Goal: Information Seeking & Learning: Check status

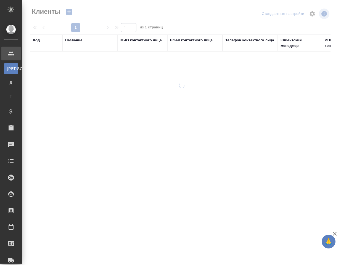
select select "RU"
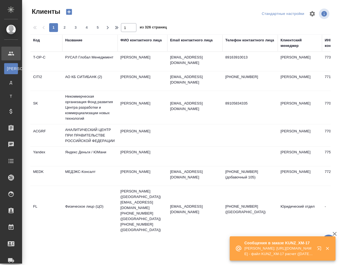
click at [75, 41] on div "Название" at bounding box center [73, 40] width 17 height 6
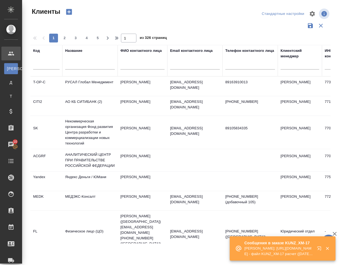
click at [82, 63] on input "text" at bounding box center [90, 66] width 50 height 7
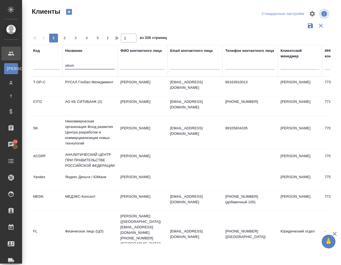
type input "otium"
click at [48, 65] on input "text" at bounding box center [46, 66] width 26 height 7
type input "otium"
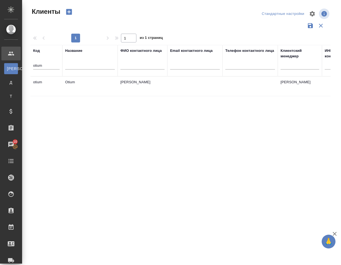
click at [39, 85] on td "otium" at bounding box center [46, 86] width 32 height 19
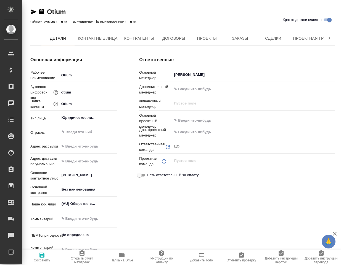
type textarea "x"
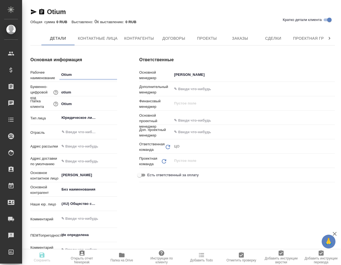
type textarea "x"
click at [241, 39] on span "Заказы" at bounding box center [239, 38] width 26 height 7
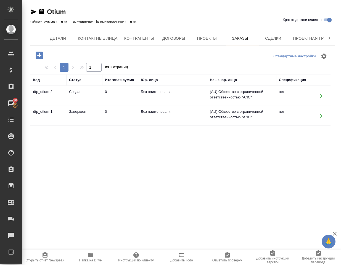
click at [46, 95] on td "dtp_otium-2" at bounding box center [48, 95] width 36 height 19
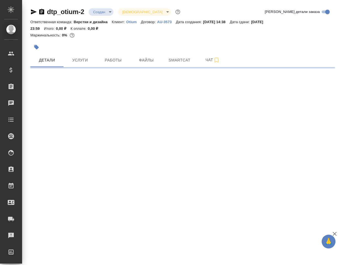
select select "RU"
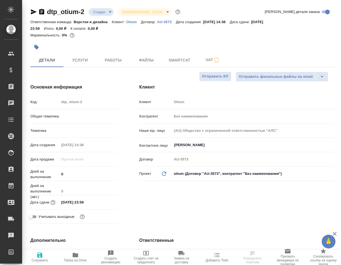
type textarea "x"
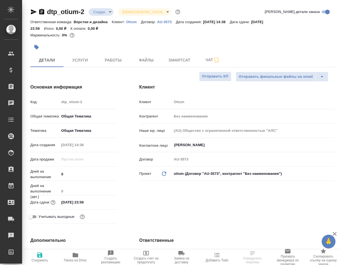
type textarea "x"
click at [81, 61] on span "Услуги" at bounding box center [80, 60] width 26 height 7
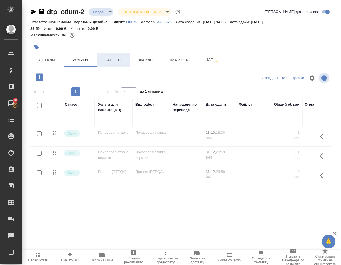
click at [107, 62] on span "Работы" at bounding box center [113, 60] width 26 height 7
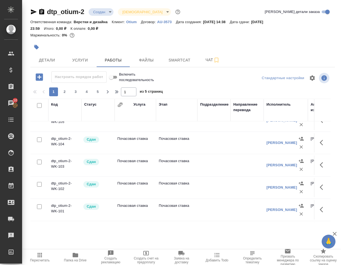
scroll to position [221, 0]
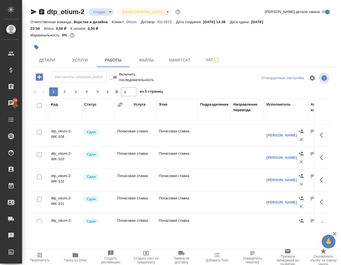
click at [127, 179] on td "Почасовая ставка" at bounding box center [134, 179] width 41 height 19
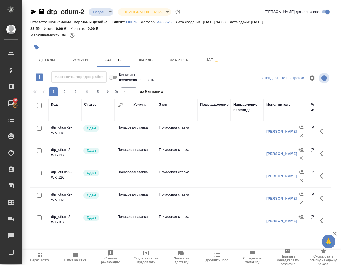
scroll to position [83, 0]
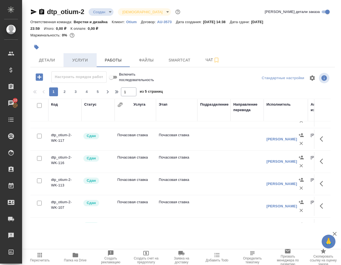
click at [79, 61] on span "Услуги" at bounding box center [80, 60] width 26 height 7
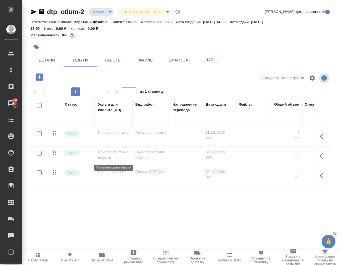
click at [109, 155] on p "Почасовая ставка верстки" at bounding box center [114, 154] width 32 height 11
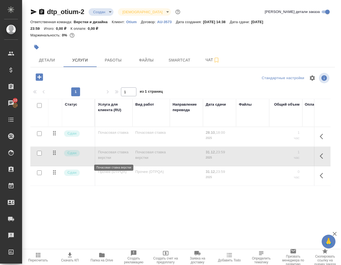
click at [109, 155] on p "Почасовая ставка верстки" at bounding box center [114, 154] width 32 height 11
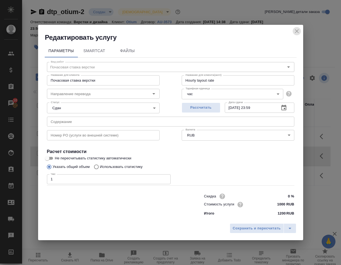
click at [295, 31] on icon "close" at bounding box center [296, 31] width 7 height 7
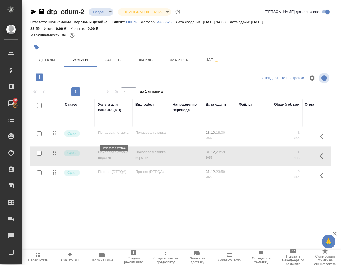
click at [114, 135] on p "Почасовая ставка" at bounding box center [114, 133] width 32 height 6
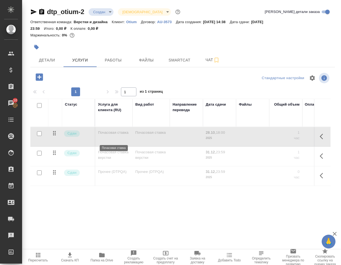
click at [114, 135] on p "Почасовая ставка" at bounding box center [114, 133] width 32 height 6
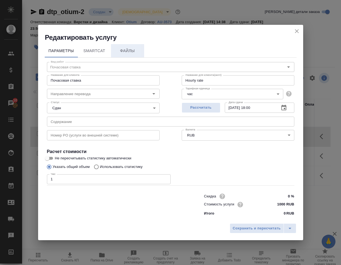
click at [119, 48] on span "Файлы" at bounding box center [127, 50] width 26 height 7
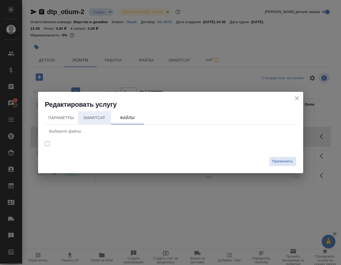
click at [92, 118] on span "SmartCat" at bounding box center [94, 117] width 26 height 7
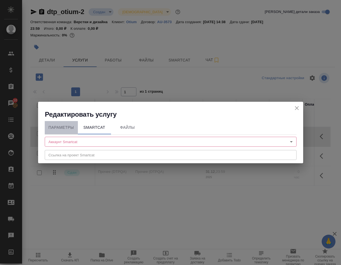
click at [58, 126] on span "Параметры" at bounding box center [61, 127] width 26 height 7
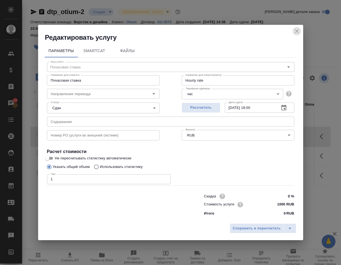
click at [296, 29] on icon "close" at bounding box center [296, 31] width 7 height 7
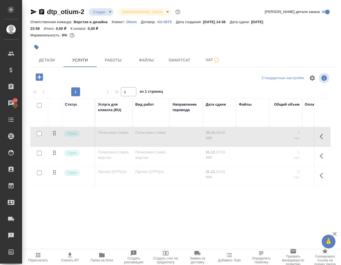
click at [101, 175] on td "Прочее (DTPQA)" at bounding box center [113, 175] width 37 height 19
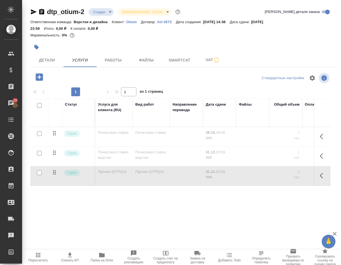
click at [101, 175] on td "Прочее (DTPQA)" at bounding box center [113, 175] width 37 height 19
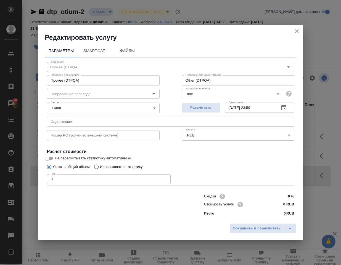
click at [294, 31] on icon "close" at bounding box center [296, 31] width 7 height 7
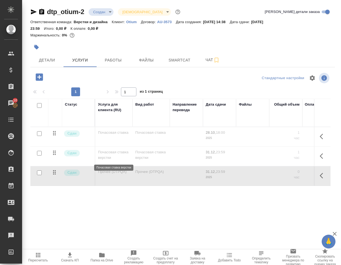
click at [108, 157] on p "Почасовая ставка верстки" at bounding box center [114, 154] width 32 height 11
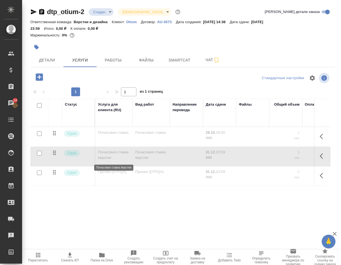
click at [108, 157] on p "Почасовая ставка верстки" at bounding box center [114, 154] width 32 height 11
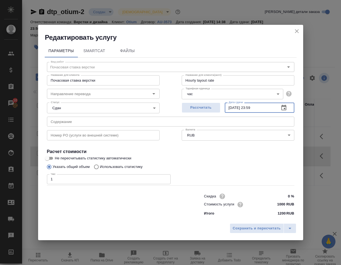
click at [229, 106] on input "31.12.2025 23:59" at bounding box center [249, 108] width 50 height 10
click at [228, 107] on input "31.12.2025 23:59" at bounding box center [249, 108] width 50 height 10
click at [281, 108] on icon "button" at bounding box center [283, 107] width 7 height 7
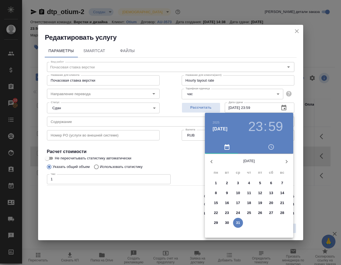
click at [213, 161] on icon "button" at bounding box center [211, 161] width 7 height 7
click at [226, 222] on p "28" at bounding box center [227, 223] width 4 height 6
type input "28.10.2025 23:59"
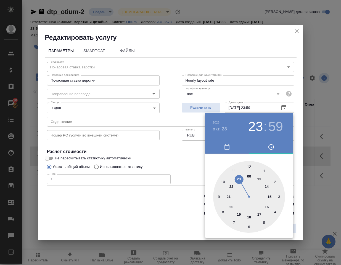
click at [195, 161] on div at bounding box center [170, 132] width 341 height 265
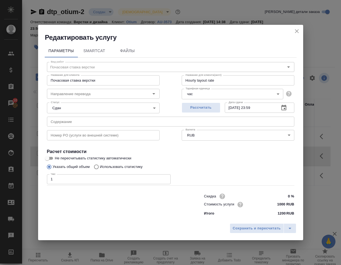
click at [296, 29] on icon "close" at bounding box center [296, 31] width 7 height 7
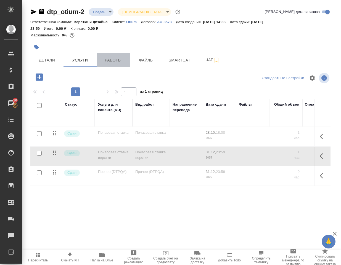
click at [114, 60] on span "Работы" at bounding box center [113, 60] width 26 height 7
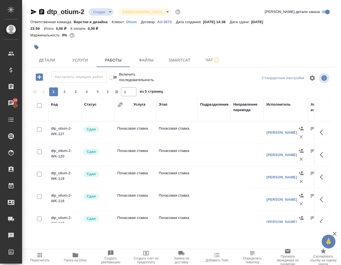
click at [65, 131] on td "dtp_otium-2-WK-127" at bounding box center [64, 132] width 33 height 19
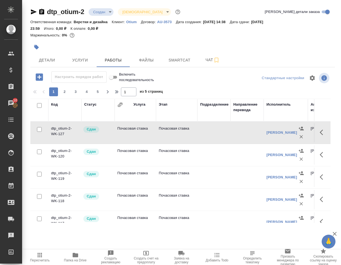
click at [62, 152] on td "dtp_otium-2-WK-120" at bounding box center [64, 154] width 33 height 19
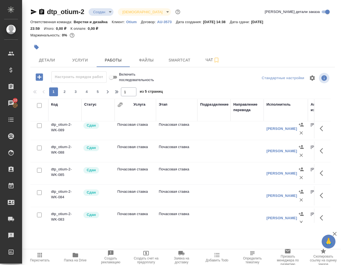
scroll to position [461, 0]
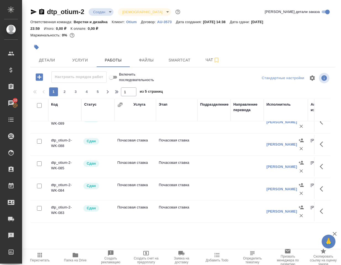
click at [59, 186] on td "dtp_otium-2-WK-084" at bounding box center [64, 188] width 33 height 19
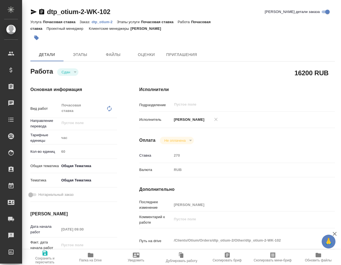
type textarea "x"
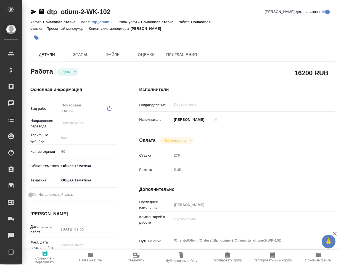
type textarea "x"
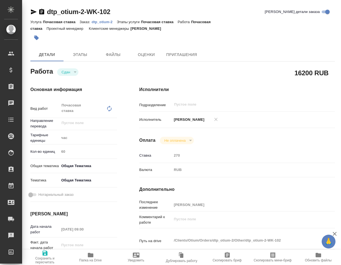
type textarea "x"
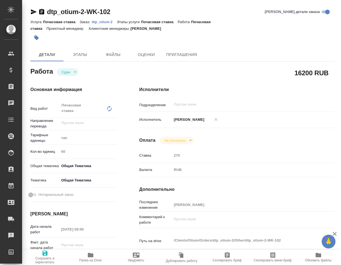
type textarea "x"
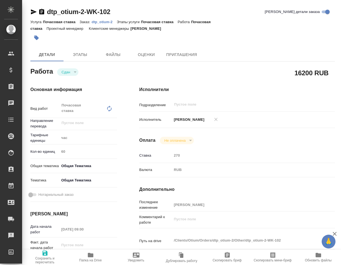
type textarea "x"
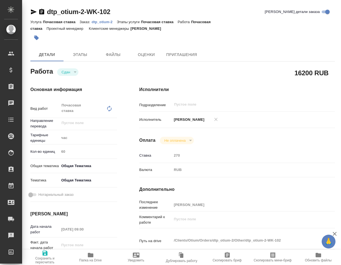
type textarea "x"
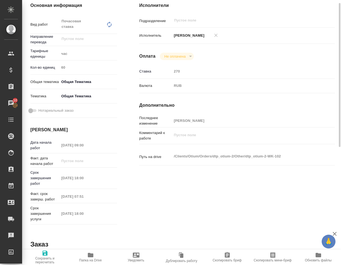
scroll to position [57, 0]
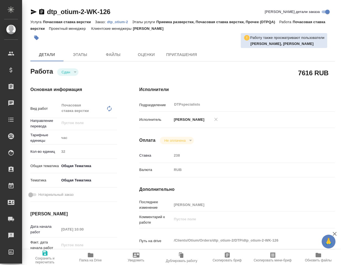
type textarea "x"
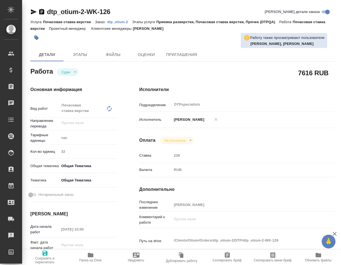
type textarea "x"
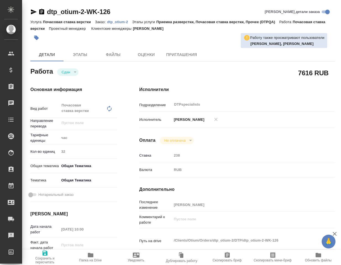
type textarea "x"
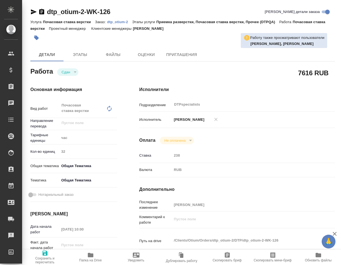
type textarea "x"
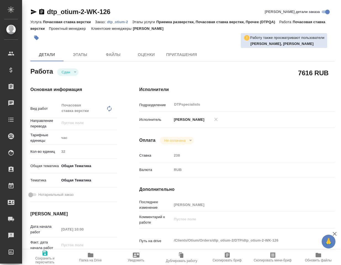
type textarea "x"
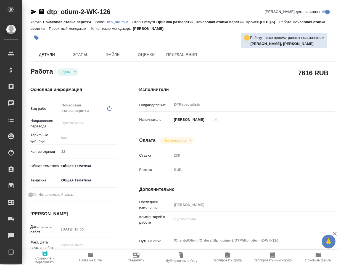
type textarea "x"
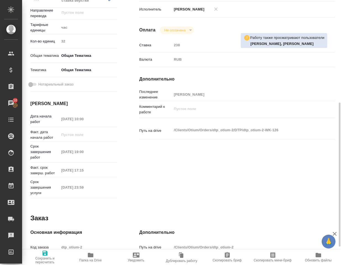
scroll to position [138, 0]
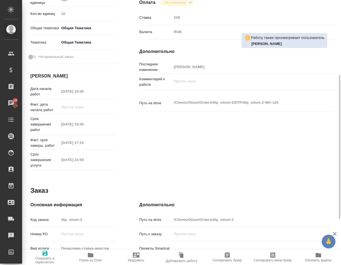
click at [47, 158] on p "Срок завершения услуги" at bounding box center [44, 160] width 29 height 17
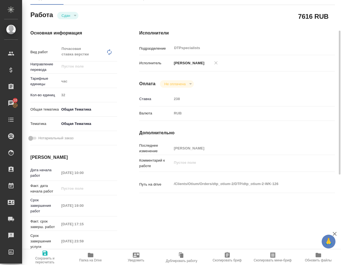
scroll to position [0, 0]
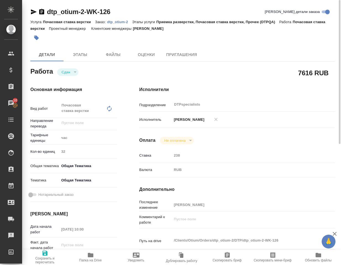
click at [66, 136] on div "час" at bounding box center [88, 137] width 58 height 9
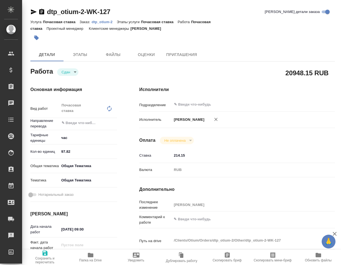
type textarea "x"
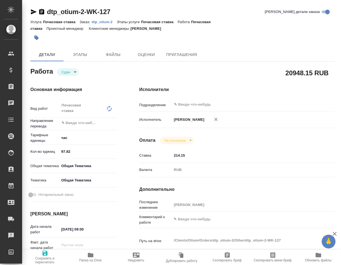
type textarea "x"
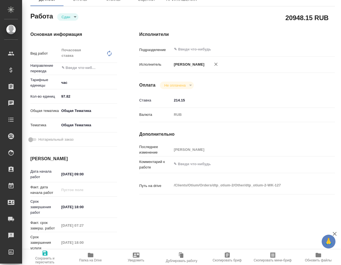
type textarea "x"
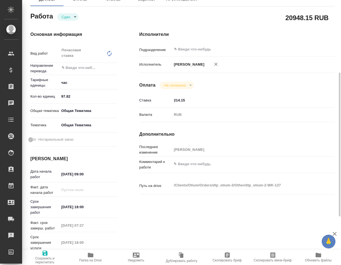
scroll to position [83, 0]
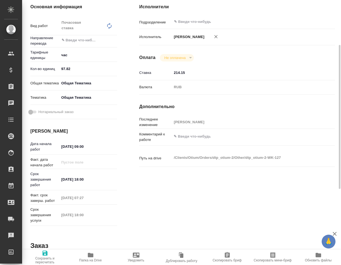
type textarea "x"
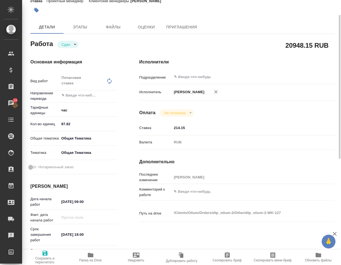
scroll to position [0, 0]
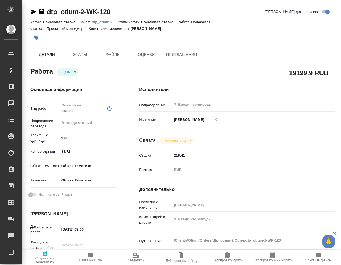
type textarea "x"
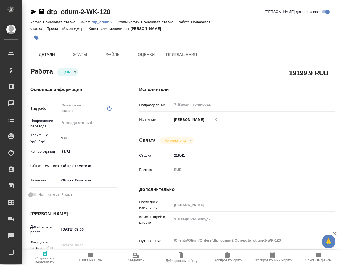
type textarea "x"
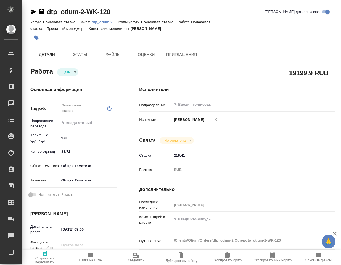
type textarea "x"
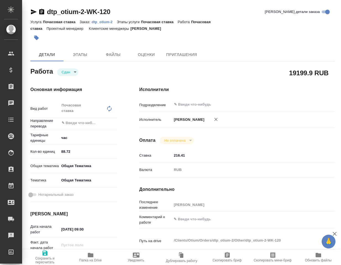
type textarea "x"
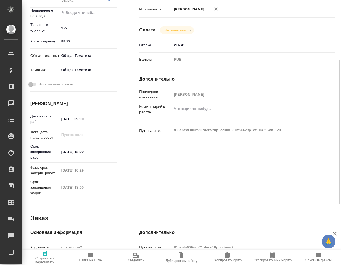
scroll to position [165, 0]
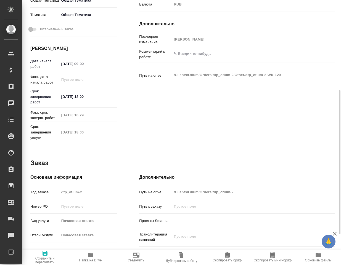
type textarea "x"
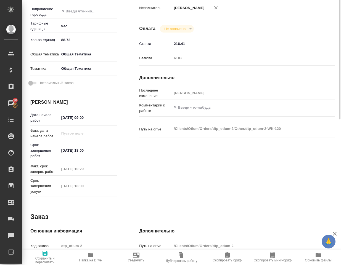
scroll to position [0, 0]
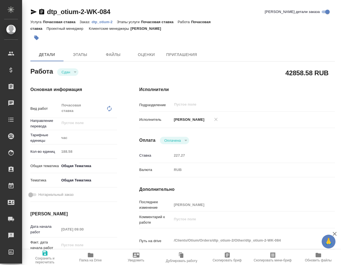
type textarea "x"
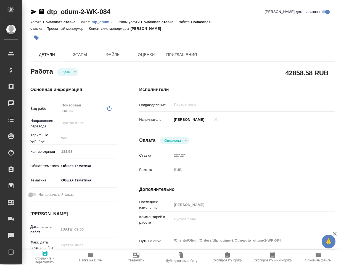
type textarea "x"
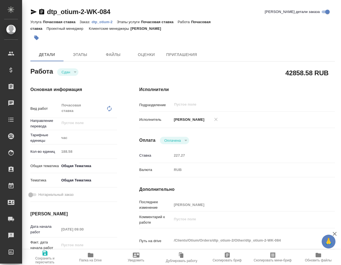
type textarea "x"
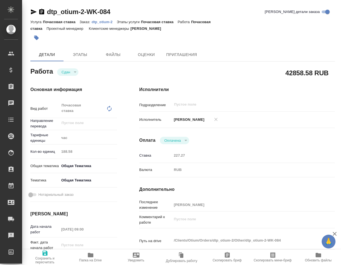
type textarea "x"
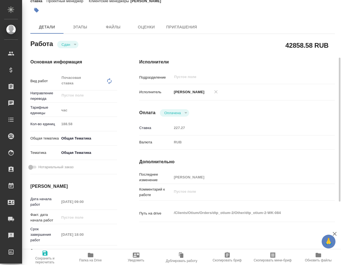
scroll to position [55, 0]
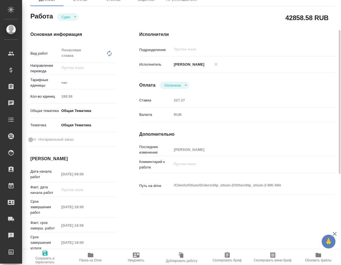
type textarea "x"
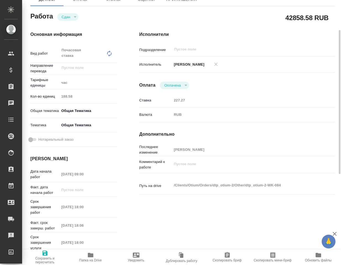
type textarea "x"
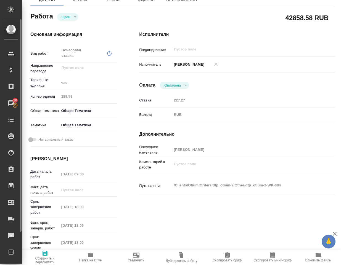
type textarea "x"
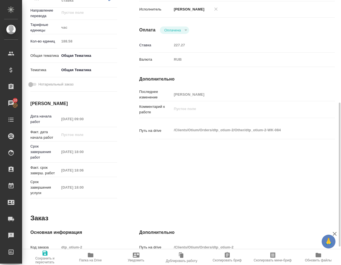
scroll to position [138, 0]
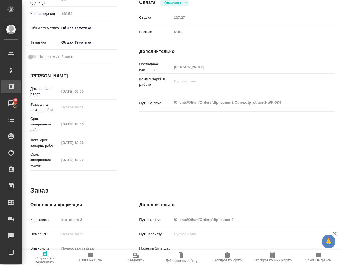
type textarea "x"
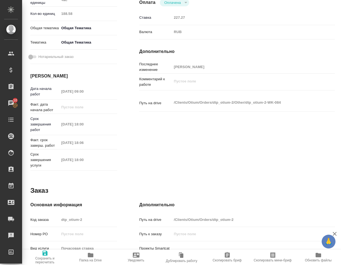
type textarea "x"
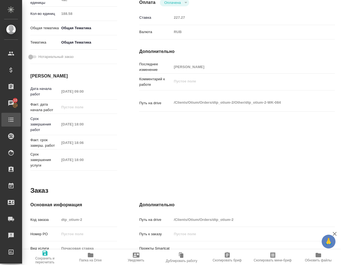
type textarea "x"
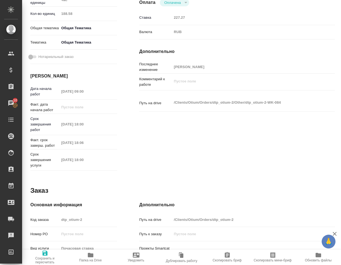
type textarea "x"
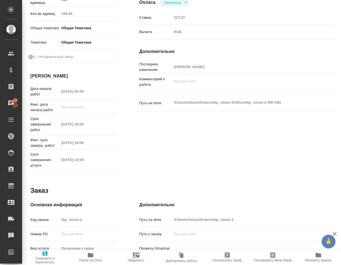
type textarea "x"
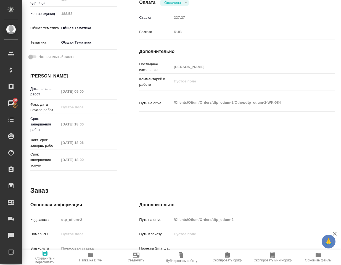
type textarea "x"
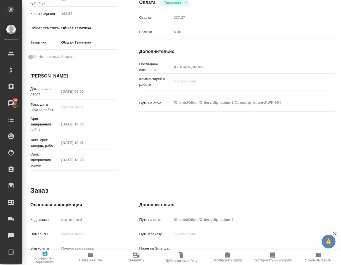
type textarea "x"
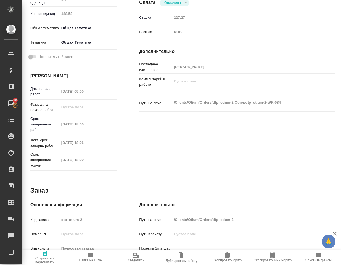
type textarea "x"
